Goal: Check status: Check status

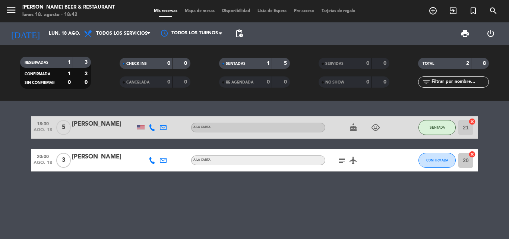
click at [457, 186] on div "18:30 ago. 18 5 [PERSON_NAME] A [PERSON_NAME] cake child_care SENTADA 21 cancel…" at bounding box center [254, 170] width 509 height 138
click at [343, 161] on icon "subject" at bounding box center [342, 160] width 9 height 9
click at [282, 201] on div "18:30 ago. 18 5 [PERSON_NAME] A [PERSON_NAME] cake child_care SENTADA 21 cancel…" at bounding box center [254, 170] width 509 height 138
click at [342, 161] on icon "subject" at bounding box center [342, 160] width 9 height 9
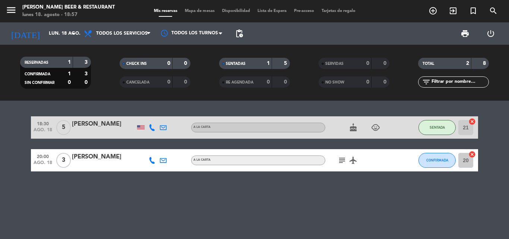
click at [343, 159] on icon "subject" at bounding box center [342, 160] width 9 height 9
click at [357, 163] on icon "airplanemode_active" at bounding box center [353, 160] width 9 height 9
click at [344, 159] on icon "subject" at bounding box center [342, 160] width 9 height 9
click at [328, 188] on div "18:30 ago. 18 5 [PERSON_NAME] A [PERSON_NAME] cake child_care SENTADA 21 cancel…" at bounding box center [254, 170] width 509 height 138
click at [443, 165] on button "CONFIRMADA" at bounding box center [436, 160] width 37 height 15
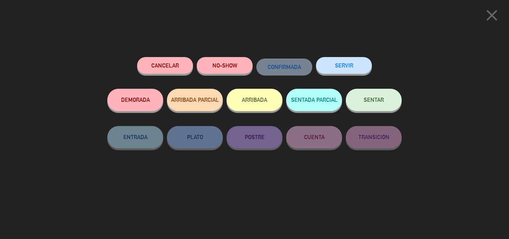
click at [367, 104] on button "SENTAR" at bounding box center [374, 100] width 56 height 22
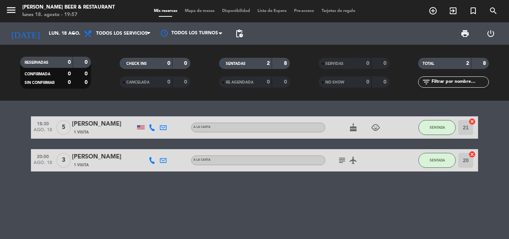
click at [487, 155] on bookings-row "18:30 ago. 18 5 [PERSON_NAME] 1 Visita A la carta cake child_care SENTADA 21 ca…" at bounding box center [254, 143] width 509 height 55
